Goal: Task Accomplishment & Management: Manage account settings

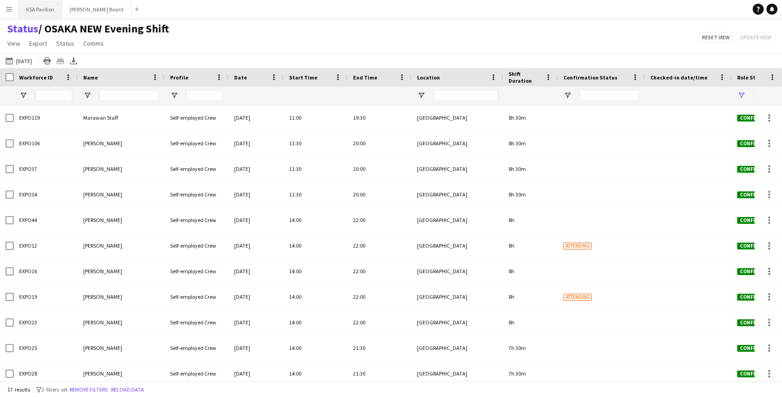
click at [32, 6] on button "KSA Pavilion Close" at bounding box center [40, 9] width 43 height 18
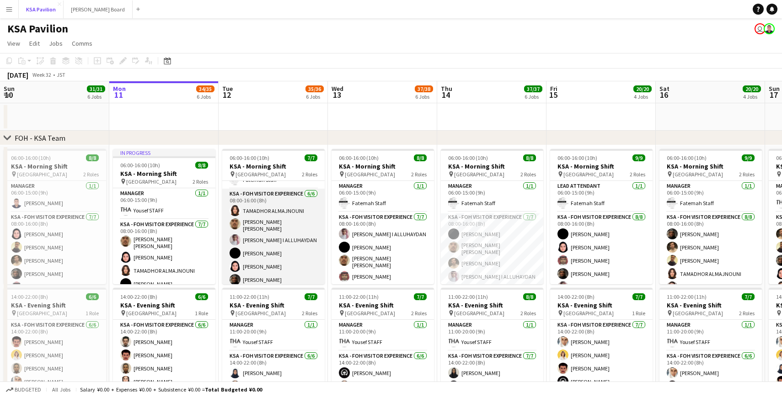
scroll to position [25, 0]
click at [267, 252] on app-card-role "KSA - FOH Visitor Experience [DATE] 08:00-16:00 (8h) TAMADHOR ALMAJNOUNI [PERSO…" at bounding box center [273, 237] width 102 height 100
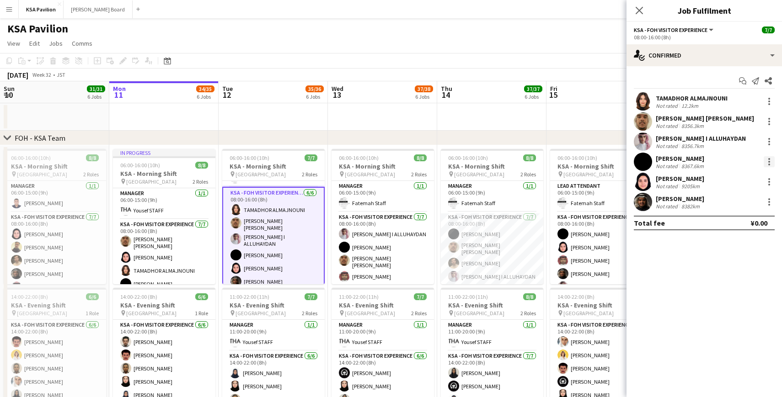
click at [767, 162] on div at bounding box center [769, 161] width 11 height 11
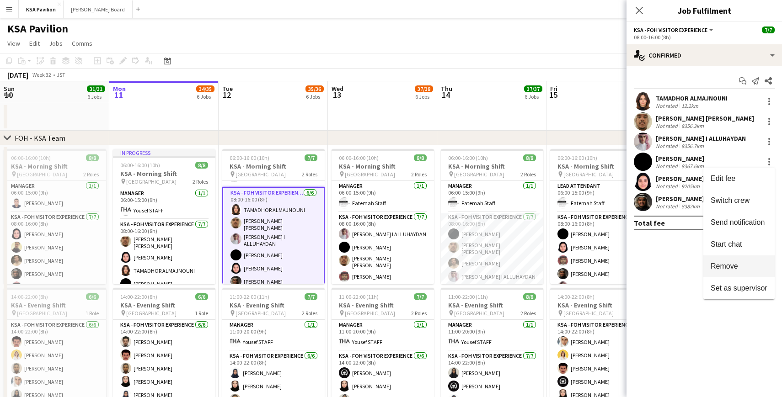
click at [729, 272] on button "Remove" at bounding box center [738, 267] width 71 height 22
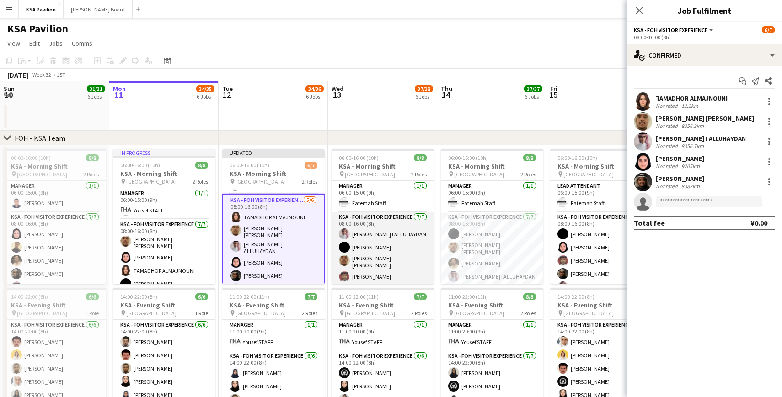
click at [387, 233] on app-card-role "KSA - FOH Visitor Experience [DATE] 08:00-16:00 (8h) [PERSON_NAME] I [PERSON_NA…" at bounding box center [382, 268] width 102 height 113
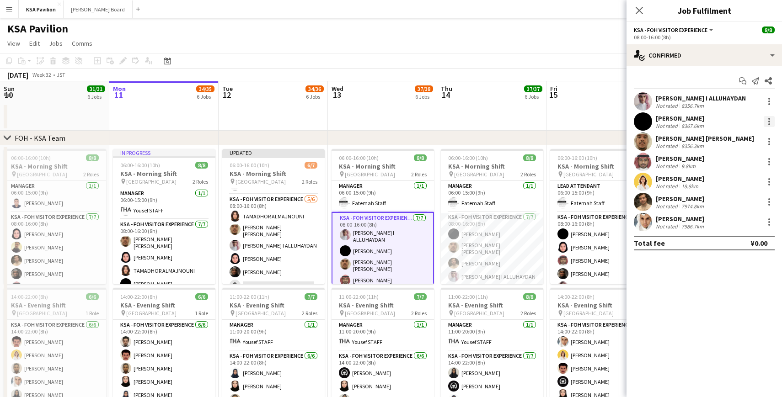
click at [769, 122] on div at bounding box center [769, 122] width 2 height 2
click at [729, 223] on span "Remove" at bounding box center [723, 226] width 27 height 8
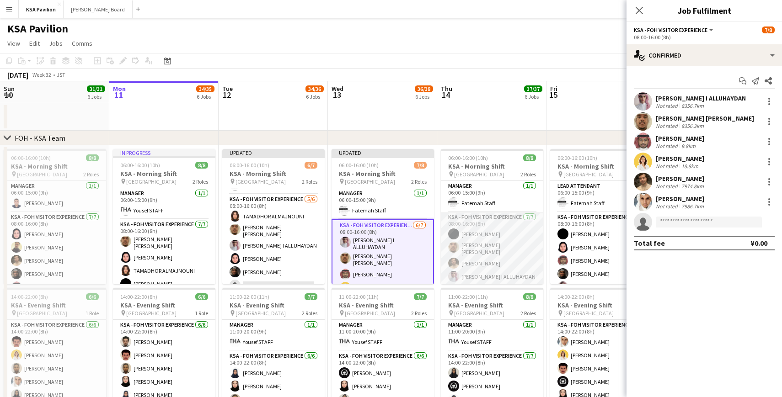
click at [481, 254] on app-card-role "KSA - FOH Visitor Experience [DATE] 08:00-16:00 (8h) [PERSON_NAME] Aloshaiwy [P…" at bounding box center [492, 268] width 102 height 113
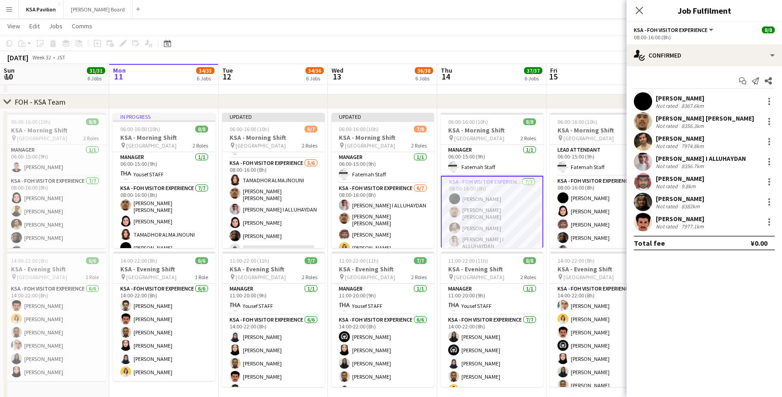
scroll to position [34, 0]
click at [770, 99] on div at bounding box center [769, 101] width 11 height 11
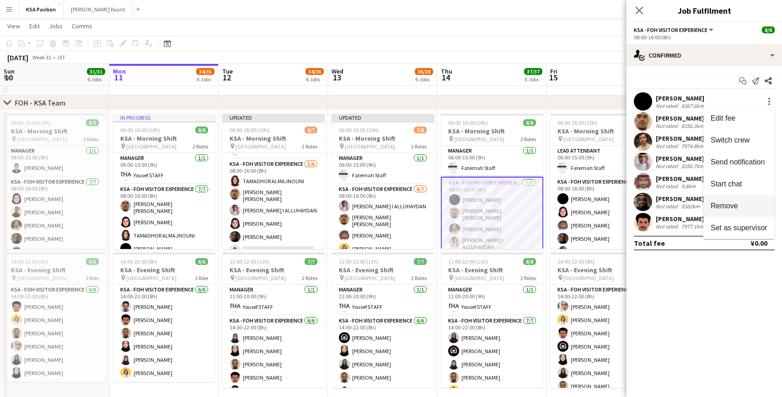
click at [727, 208] on span "Remove" at bounding box center [723, 206] width 27 height 8
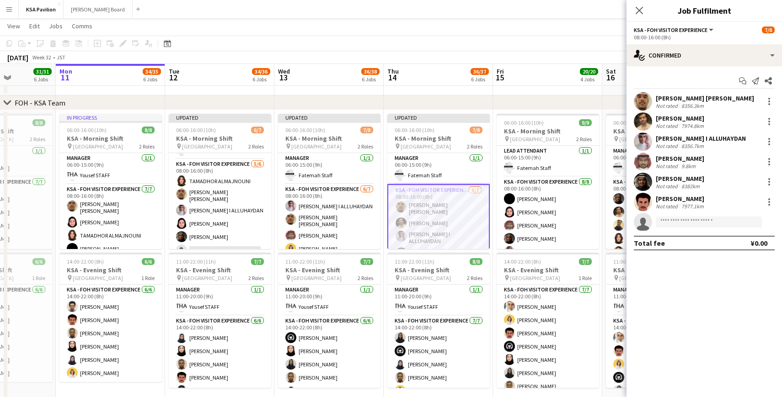
scroll to position [0, 274]
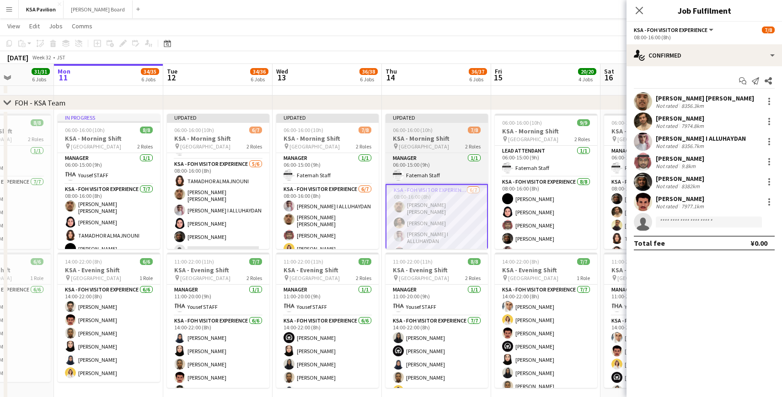
click at [538, 217] on app-card-role "KSA - FOH Visitor Experience [DATE] 08:00-16:00 (8h) [PERSON_NAME] Aloshaiwy Du…" at bounding box center [546, 240] width 102 height 127
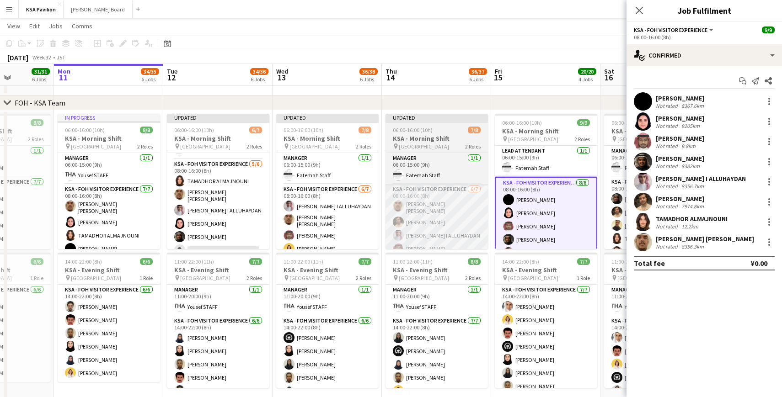
scroll to position [12, 0]
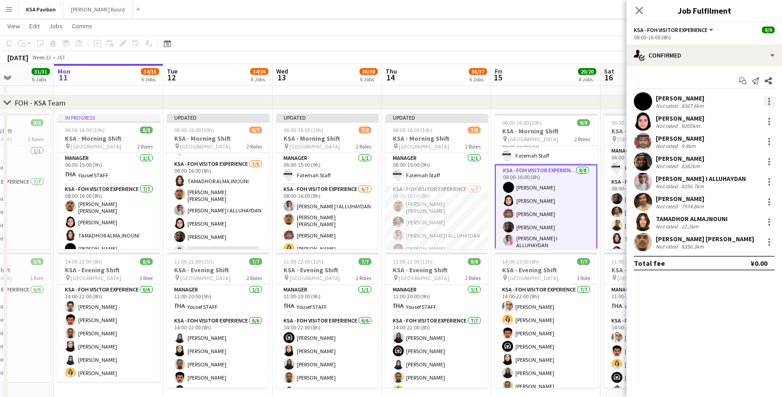
click at [770, 99] on div at bounding box center [769, 101] width 11 height 11
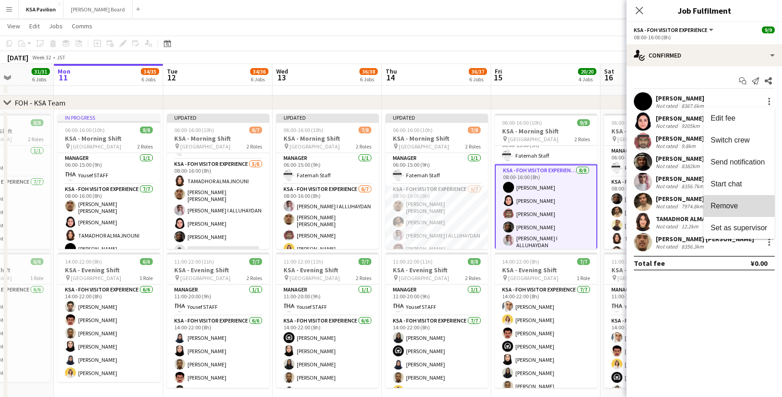
click at [728, 208] on span "Remove" at bounding box center [723, 206] width 27 height 8
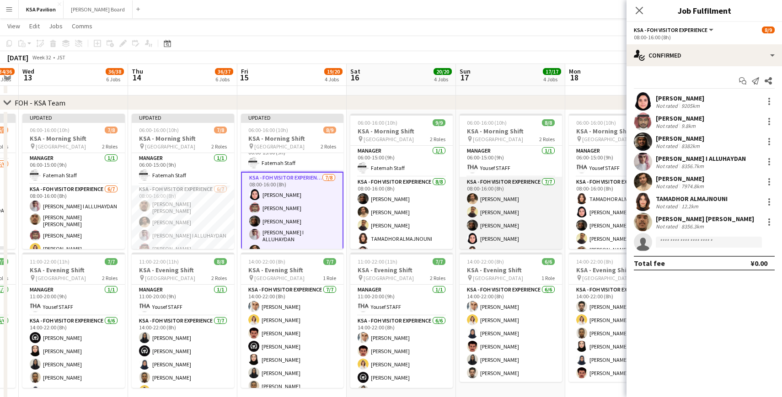
scroll to position [0, 324]
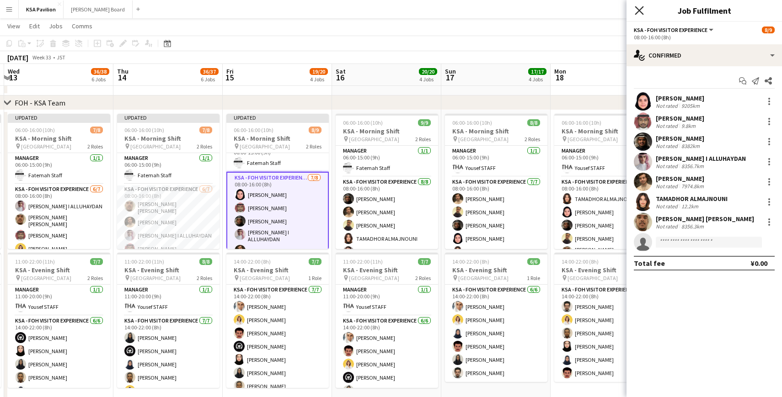
click at [642, 8] on icon "Close pop-in" at bounding box center [639, 10] width 9 height 9
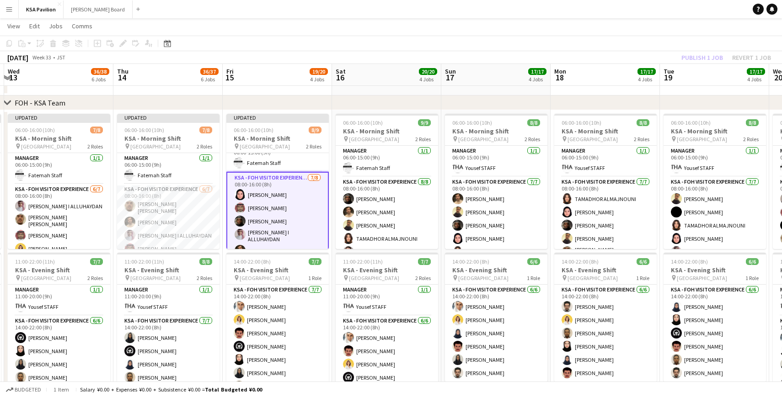
click at [688, 54] on div "Publish 1 job Revert 1 job" at bounding box center [726, 58] width 112 height 12
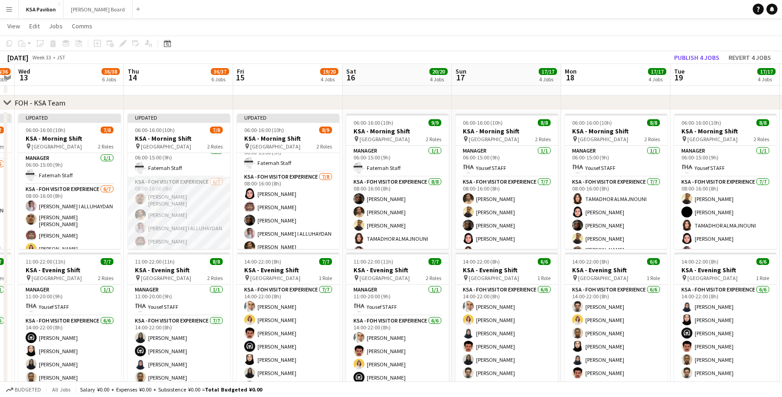
scroll to position [0, 0]
click at [696, 53] on button "Publish 4 jobs" at bounding box center [696, 58] width 53 height 12
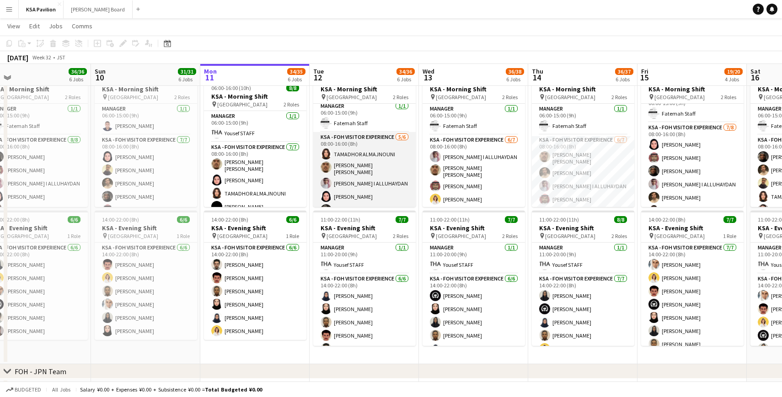
scroll to position [25, 0]
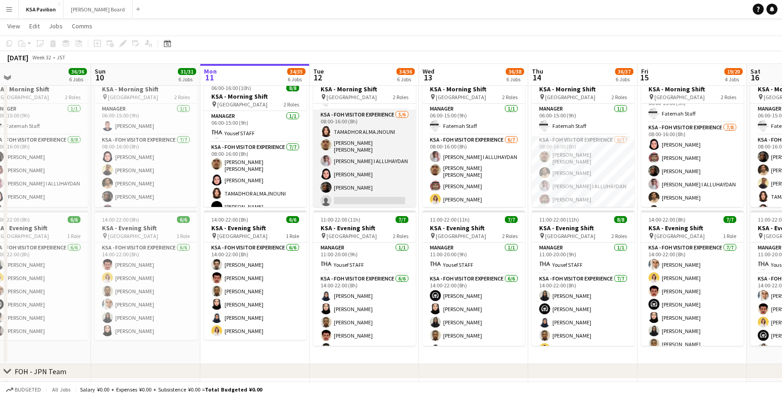
click at [359, 187] on app-card-role "KSA - FOH Visitor Experience [DATE] 08:00-16:00 (8h) TAMADHOR ALMAJNOUNI [PERSO…" at bounding box center [364, 160] width 102 height 100
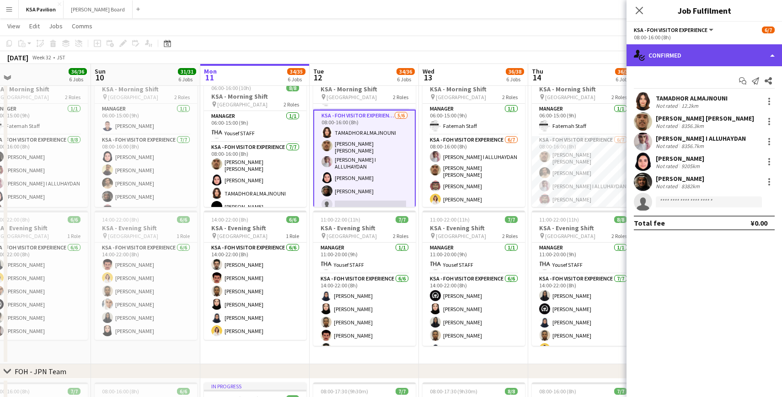
click at [774, 55] on div "single-neutral-actions-check-2 Confirmed" at bounding box center [703, 55] width 155 height 22
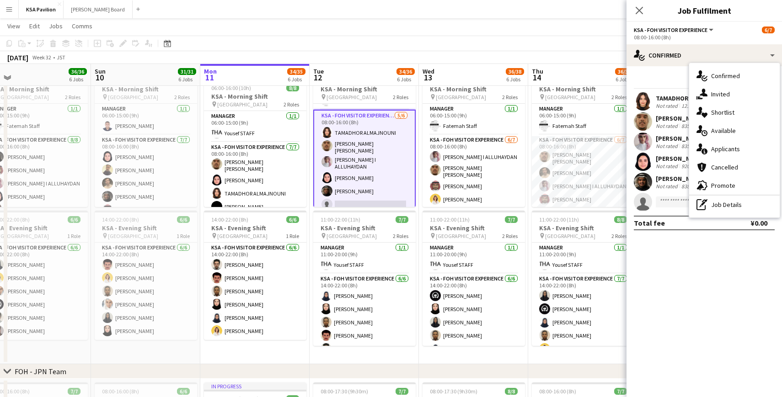
click at [655, 75] on div "Start chat Send notification Share" at bounding box center [704, 81] width 141 height 15
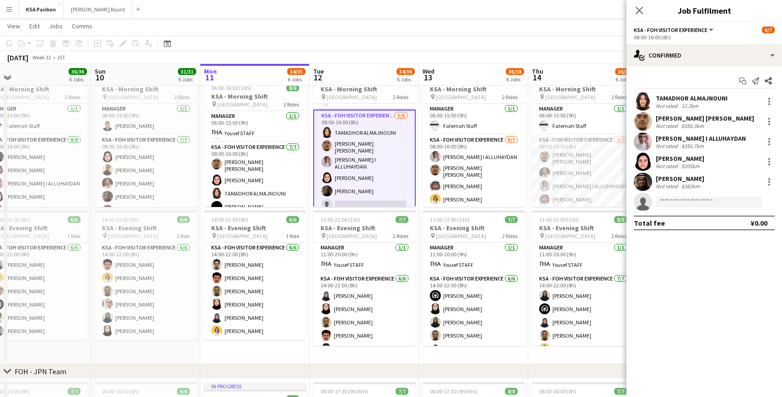
click at [380, 125] on app-card-role "KSA - FOH Visitor Experience [DATE] 08:00-16:00 (8h) TAMADHOR ALMAJNOUNI [PERSO…" at bounding box center [364, 162] width 102 height 105
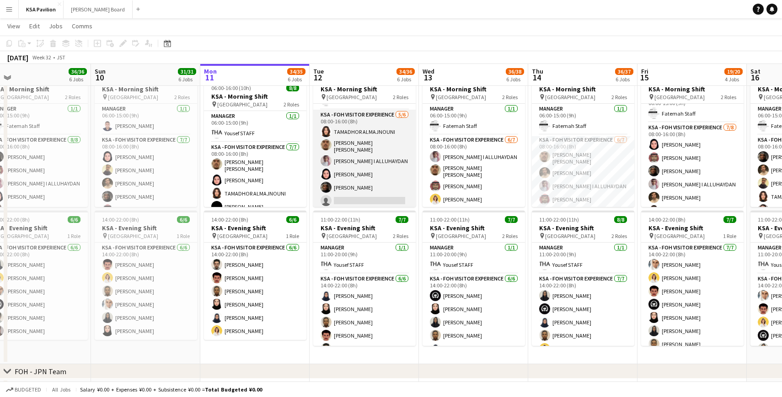
click at [380, 125] on app-card-role "KSA - FOH Visitor Experience [DATE] 08:00-16:00 (8h) TAMADHOR ALMAJNOUNI [PERSO…" at bounding box center [364, 160] width 102 height 100
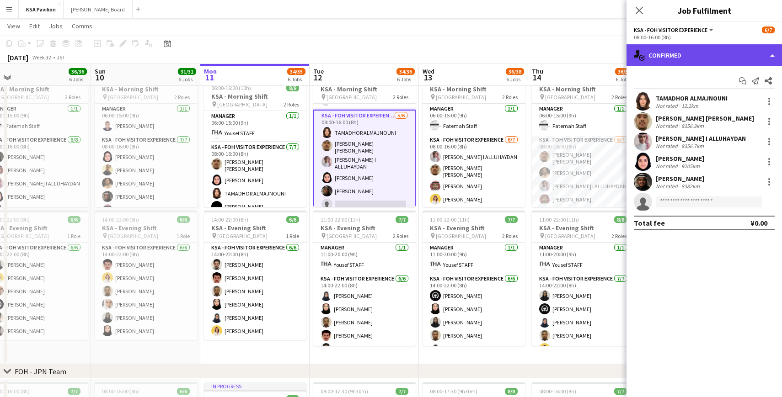
click at [769, 56] on div "single-neutral-actions-check-2 Confirmed" at bounding box center [703, 55] width 155 height 22
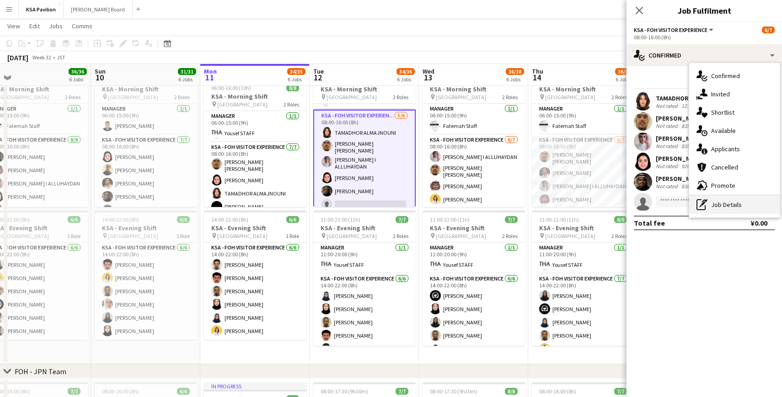
click at [728, 203] on div "pen-write Job Details" at bounding box center [734, 205] width 91 height 18
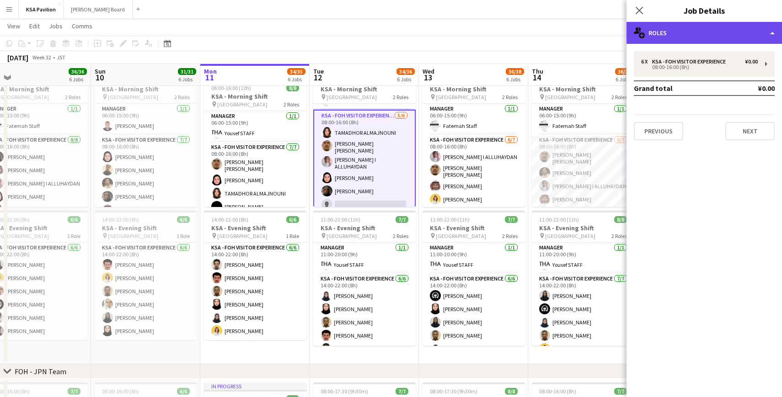
click at [765, 30] on div "multiple-users-add Roles" at bounding box center [703, 33] width 155 height 22
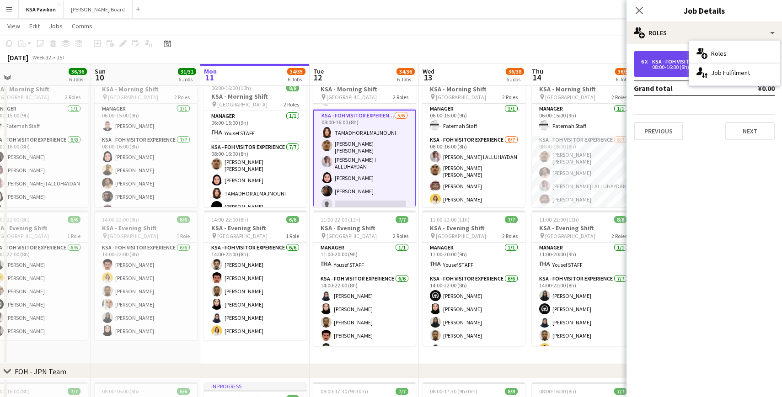
click at [663, 60] on div "KSA - FOH Visitor Experience" at bounding box center [690, 62] width 77 height 6
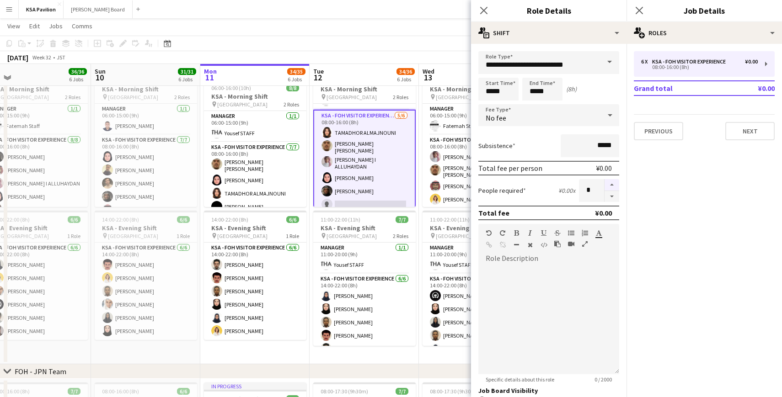
click at [611, 186] on button "button" at bounding box center [611, 185] width 15 height 12
click at [612, 196] on button "button" at bounding box center [611, 196] width 15 height 11
type input "*"
click at [639, 12] on icon "Close pop-in" at bounding box center [639, 10] width 9 height 9
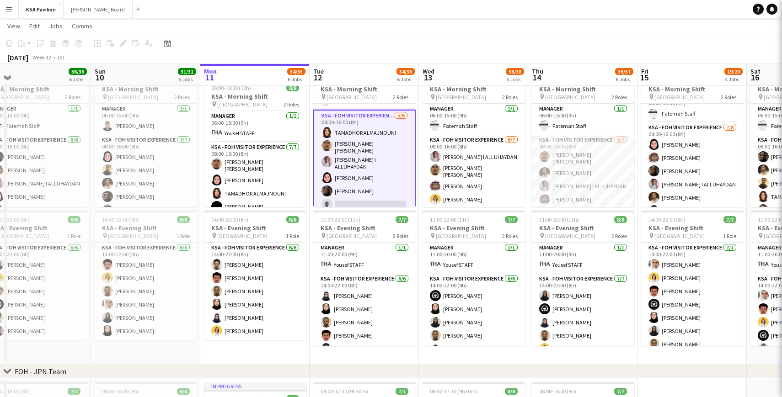
scroll to position [21, 0]
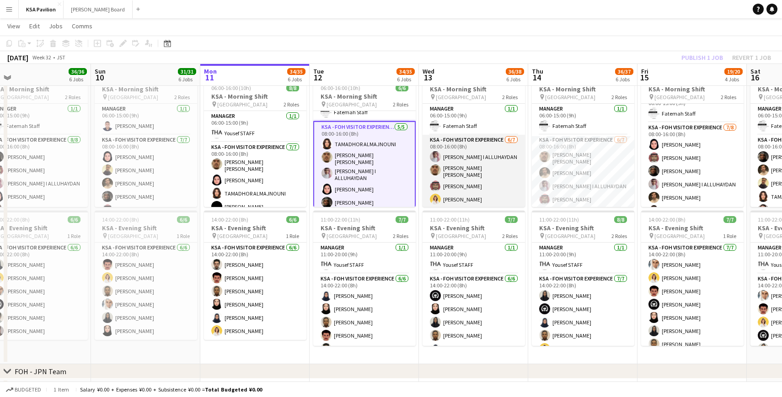
click at [460, 153] on app-card-role "KSA - FOH Visitor Experience [DATE] 08:00-16:00 (8h) [PERSON_NAME] I [PERSON_NA…" at bounding box center [473, 191] width 102 height 113
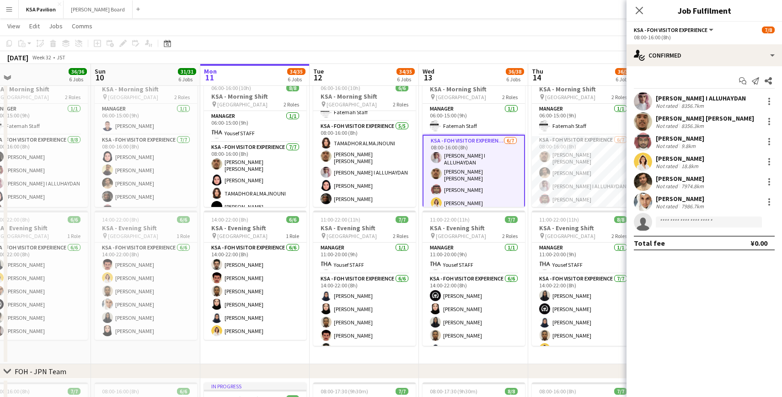
scroll to position [19, 0]
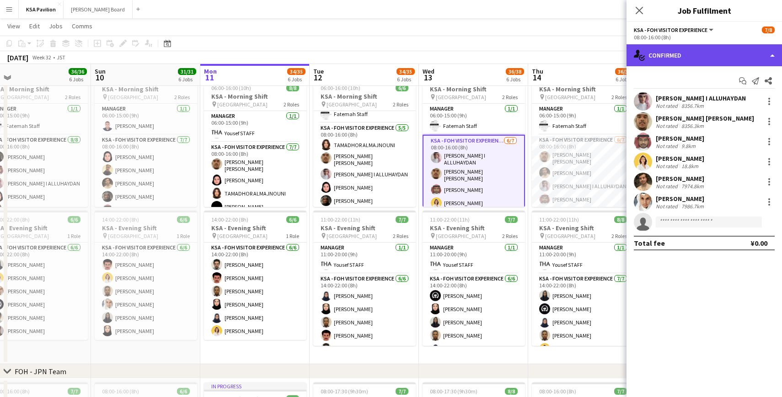
click at [769, 52] on div "single-neutral-actions-check-2 Confirmed" at bounding box center [703, 55] width 155 height 22
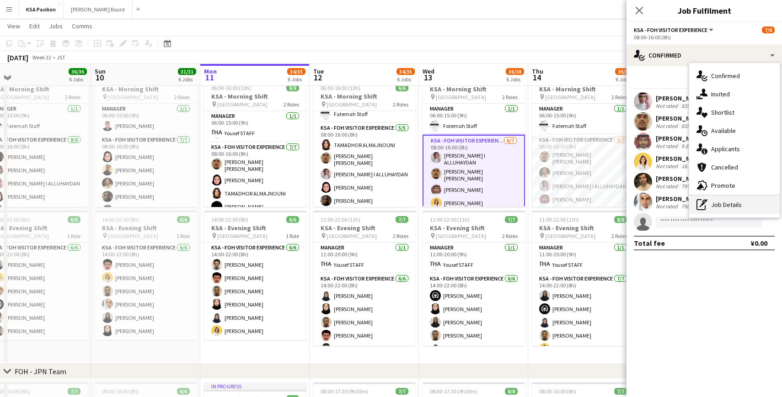
click at [711, 199] on div "pen-write Job Details" at bounding box center [734, 205] width 91 height 18
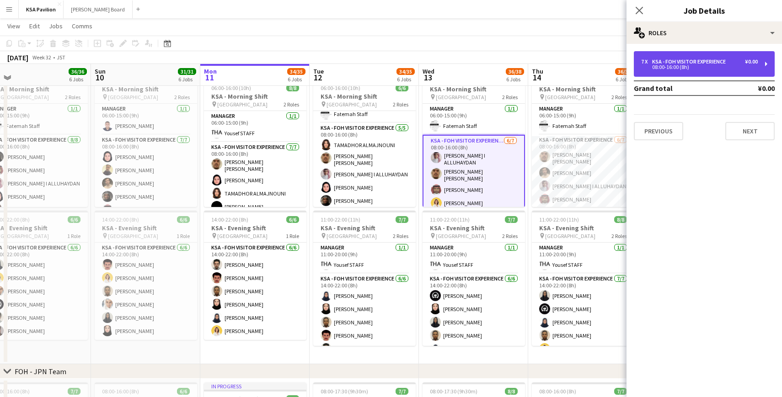
click at [763, 61] on div "7 x KSA - FOH Visitor Experience ¥0.00 08:00-16:00 (8h)" at bounding box center [704, 64] width 141 height 26
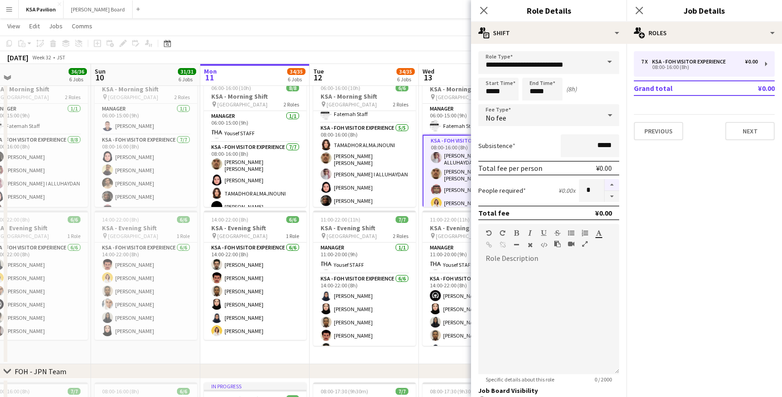
click at [611, 184] on button "button" at bounding box center [611, 185] width 15 height 12
click at [611, 192] on button "button" at bounding box center [611, 196] width 15 height 11
type input "*"
click at [637, 9] on icon at bounding box center [639, 10] width 9 height 9
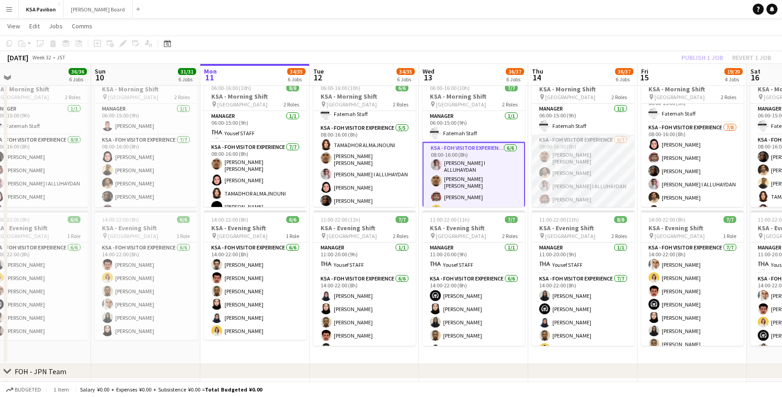
click at [573, 168] on app-card-role "KSA - FOH Visitor Experience [DATE] 08:00-16:00 (8h) [PERSON_NAME] [PERSON_NAME…" at bounding box center [583, 191] width 102 height 113
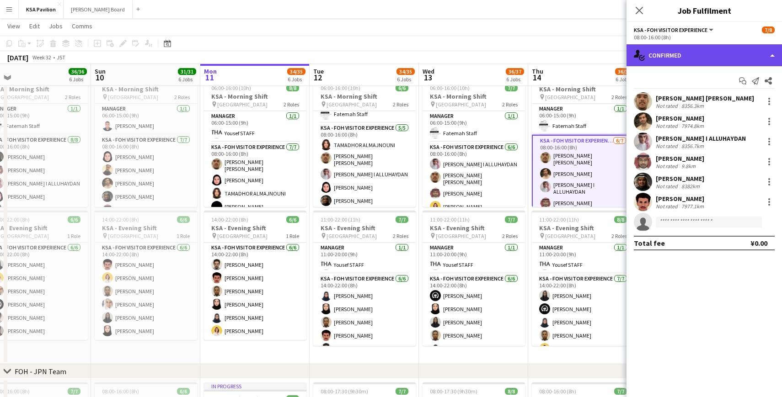
click at [773, 53] on div "single-neutral-actions-check-2 Confirmed" at bounding box center [703, 55] width 155 height 22
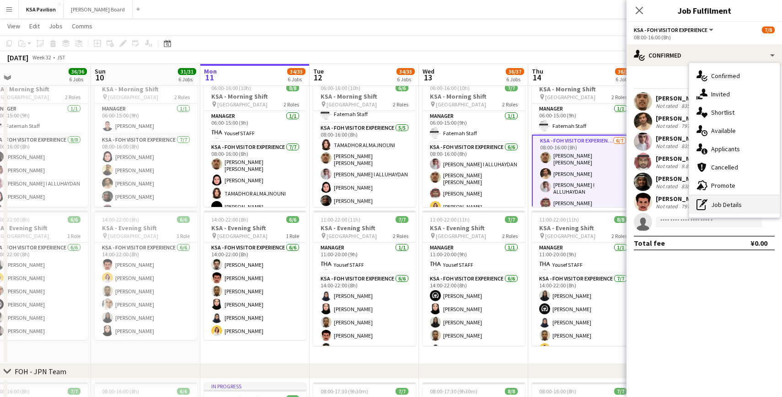
click at [720, 201] on div "pen-write Job Details" at bounding box center [734, 205] width 91 height 18
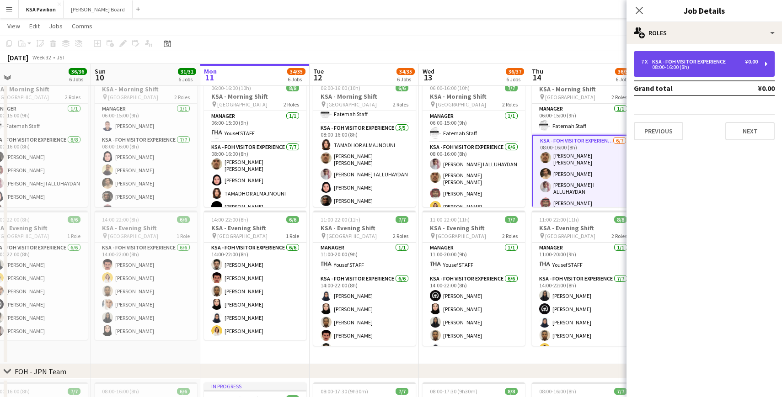
click at [669, 58] on div "7 x KSA - FOH Visitor Experience ¥0.00 08:00-16:00 (8h)" at bounding box center [704, 64] width 141 height 26
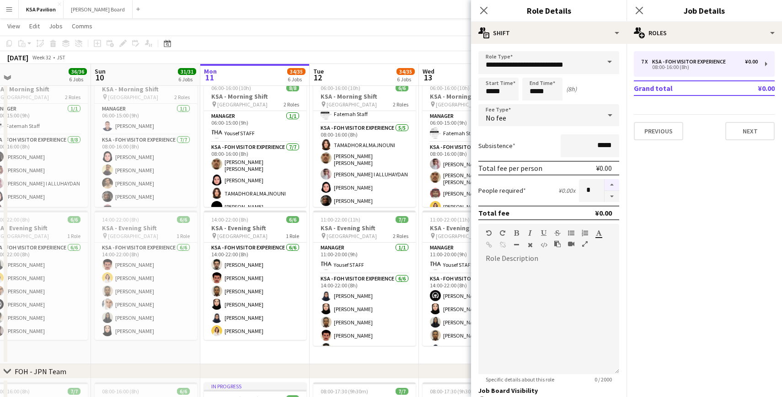
click at [613, 186] on button "button" at bounding box center [611, 185] width 15 height 12
click at [611, 194] on button "button" at bounding box center [611, 196] width 15 height 11
type input "*"
click at [646, 10] on div "Close pop-in" at bounding box center [639, 10] width 26 height 21
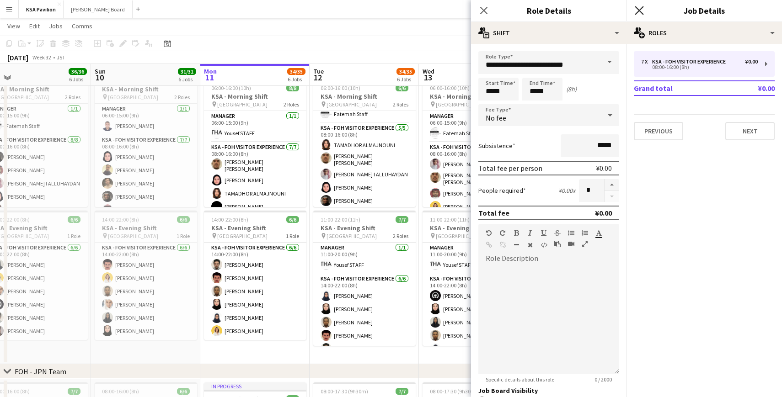
click at [641, 8] on icon at bounding box center [639, 10] width 9 height 9
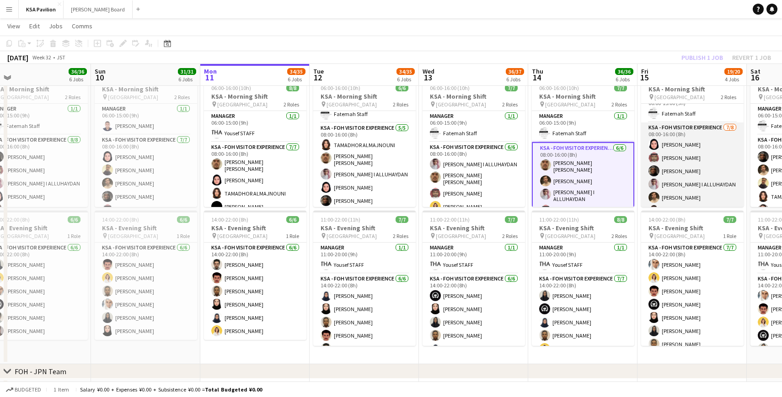
click at [661, 155] on app-card-role "KSA - FOH Visitor Experience [DATE] 08:00-16:00 (8h) Dur Murad [PERSON_NAME] [P…" at bounding box center [692, 186] width 102 height 127
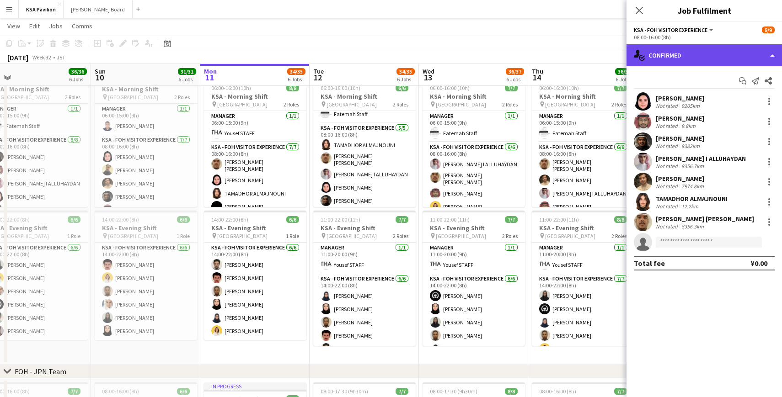
click at [752, 56] on div "single-neutral-actions-check-2 Confirmed" at bounding box center [703, 55] width 155 height 22
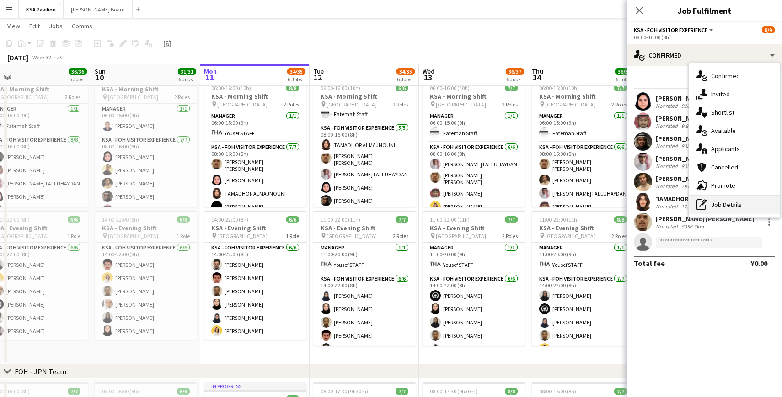
click at [717, 199] on div "pen-write Job Details" at bounding box center [734, 205] width 91 height 18
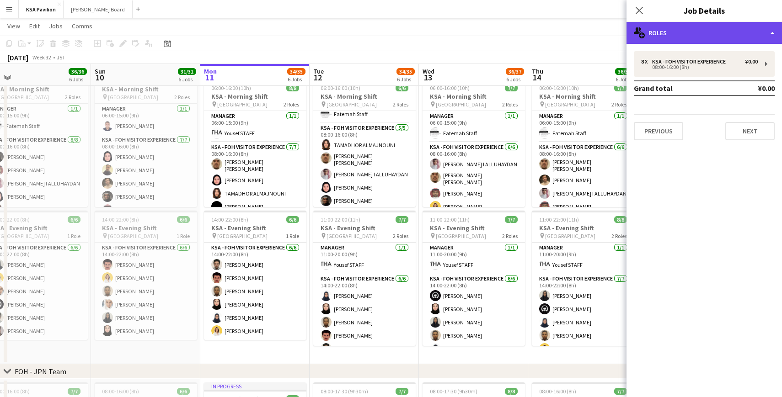
click at [677, 28] on div "multiple-users-add Roles" at bounding box center [703, 33] width 155 height 22
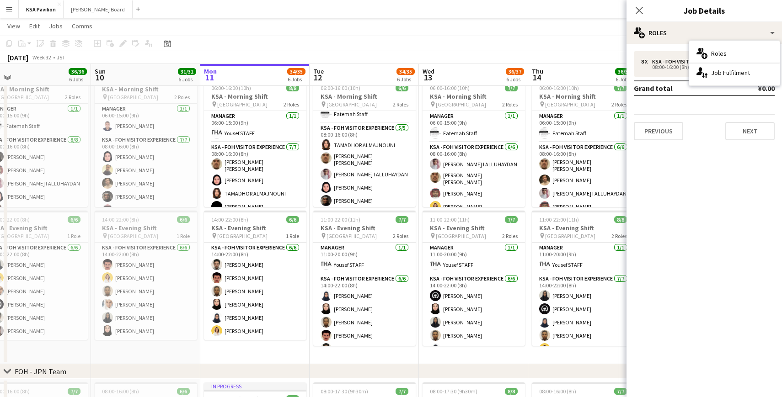
click at [675, 14] on h3 "Job Details" at bounding box center [703, 11] width 155 height 12
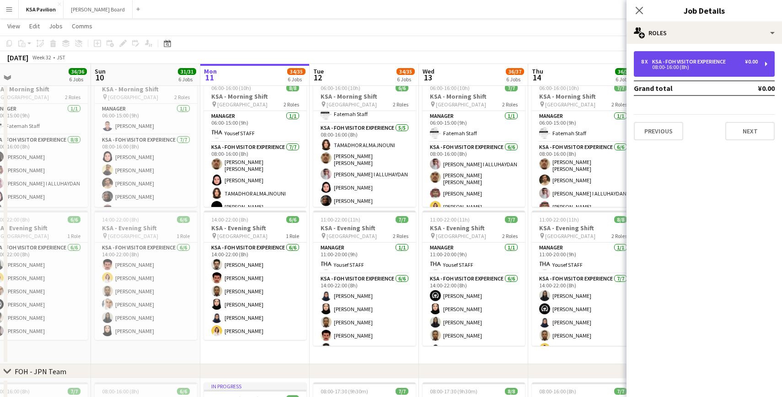
click at [749, 67] on div "08:00-16:00 (8h)" at bounding box center [699, 67] width 117 height 5
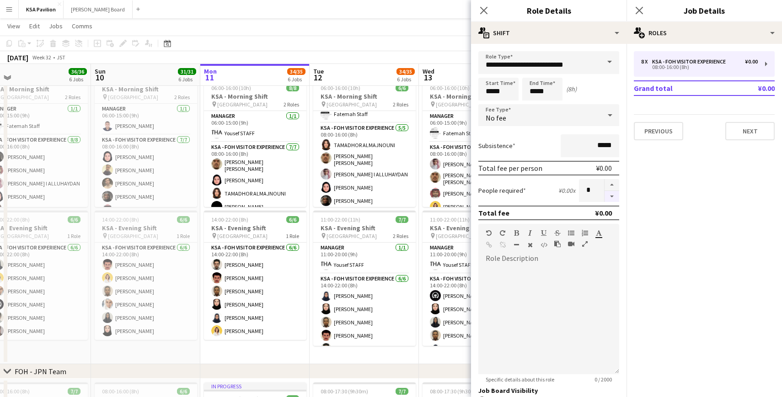
click at [614, 197] on button "button" at bounding box center [611, 196] width 15 height 11
type input "*"
click at [636, 8] on icon "Close pop-in" at bounding box center [639, 10] width 9 height 9
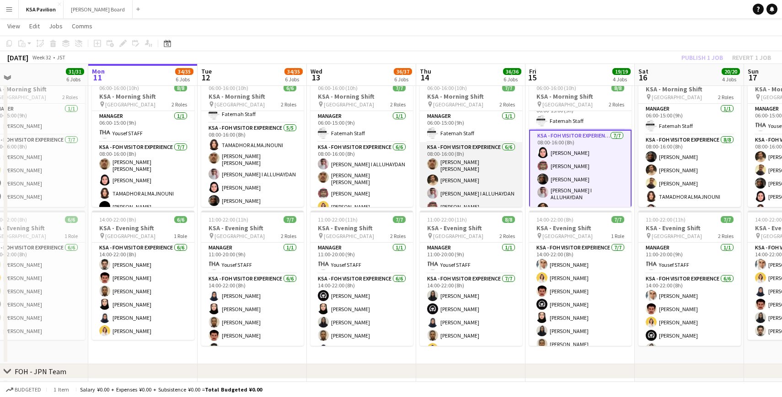
scroll to position [0, 371]
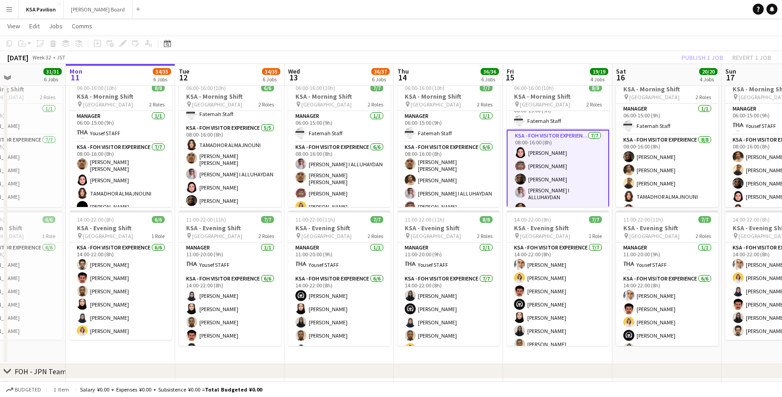
click at [710, 50] on app-toolbar "Copy Paste Paste Command V Paste with crew Command Shift V Paste linked Job [GE…" at bounding box center [391, 44] width 782 height 16
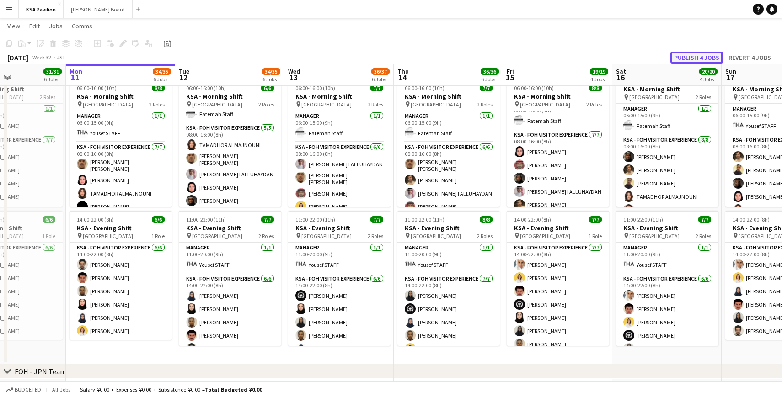
click at [692, 57] on button "Publish 4 jobs" at bounding box center [696, 58] width 53 height 12
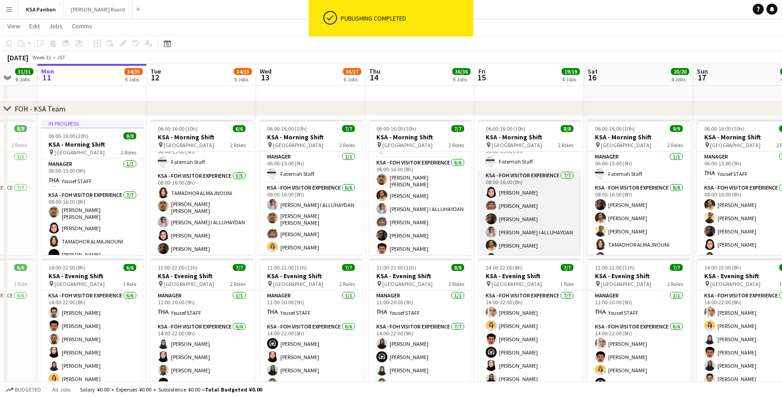
scroll to position [0, 400]
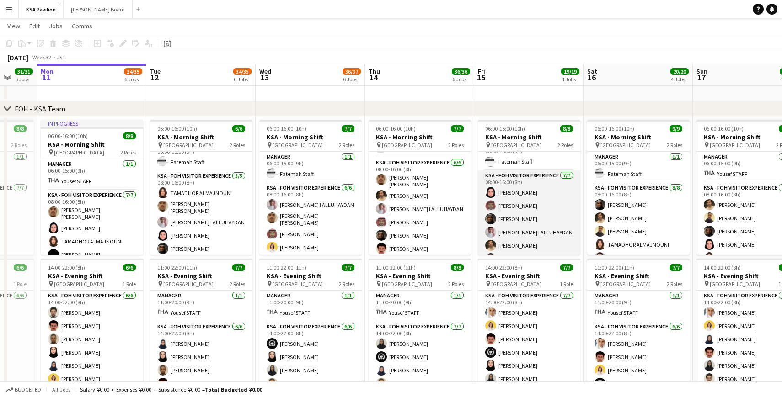
click at [514, 211] on app-card-role "KSA - FOH Visitor Experience [DATE] 08:00-16:00 (8h) Dur Murad [PERSON_NAME] [P…" at bounding box center [529, 227] width 102 height 113
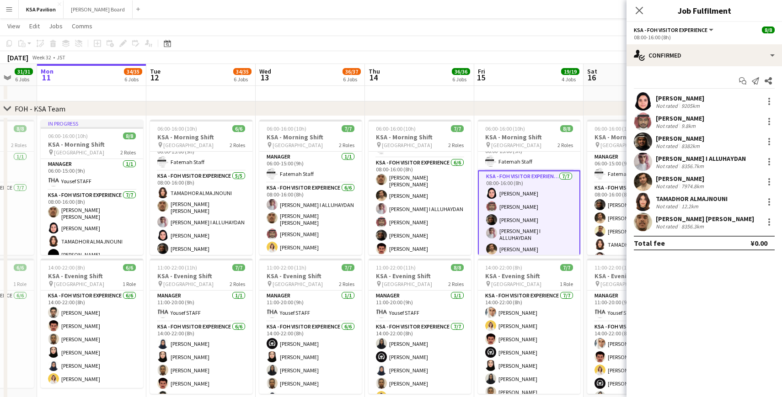
click at [575, 50] on app-toolbar "Copy Paste Paste Command V Paste with crew Command Shift V Paste linked Job [GE…" at bounding box center [391, 44] width 782 height 16
